Goal: Navigation & Orientation: Find specific page/section

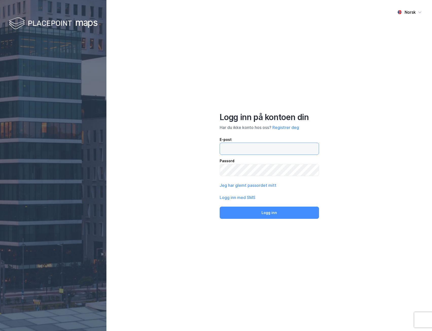
click at [261, 151] on input "email" at bounding box center [269, 149] width 99 height 12
type input "[PERSON_NAME][EMAIL_ADDRESS][DOMAIN_NAME][PERSON_NAME]"
click at [220, 206] on button "Logg inn" at bounding box center [269, 212] width 99 height 12
